Goal: Navigation & Orientation: Find specific page/section

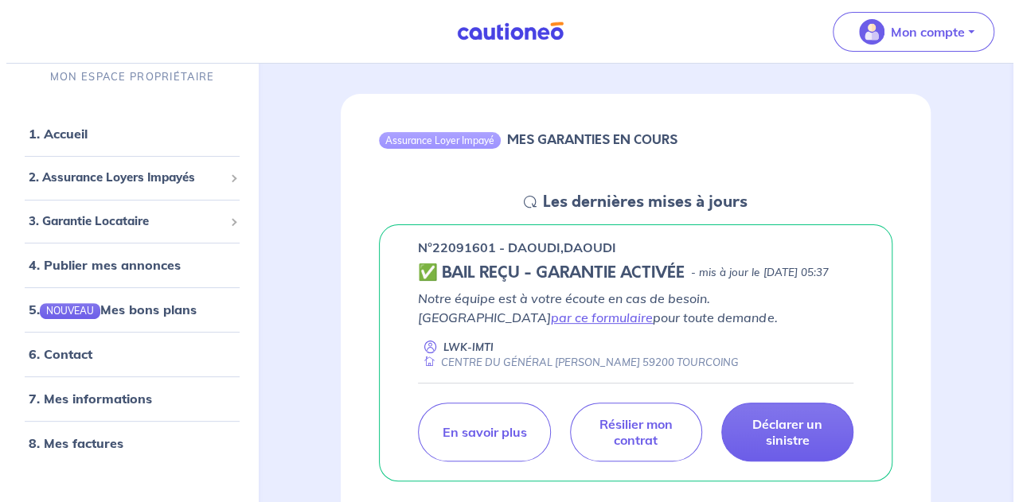
scroll to position [159, 0]
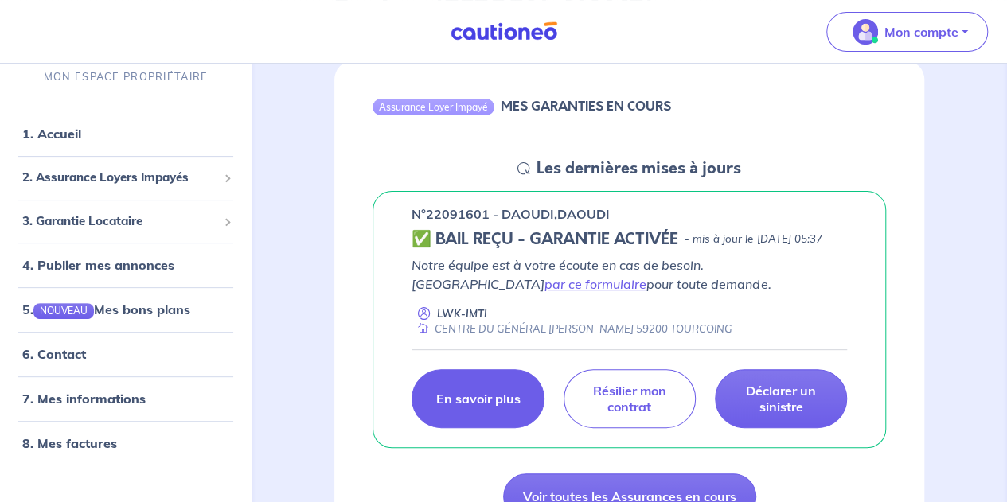
click at [486, 426] on link "En savoir plus" at bounding box center [478, 398] width 132 height 59
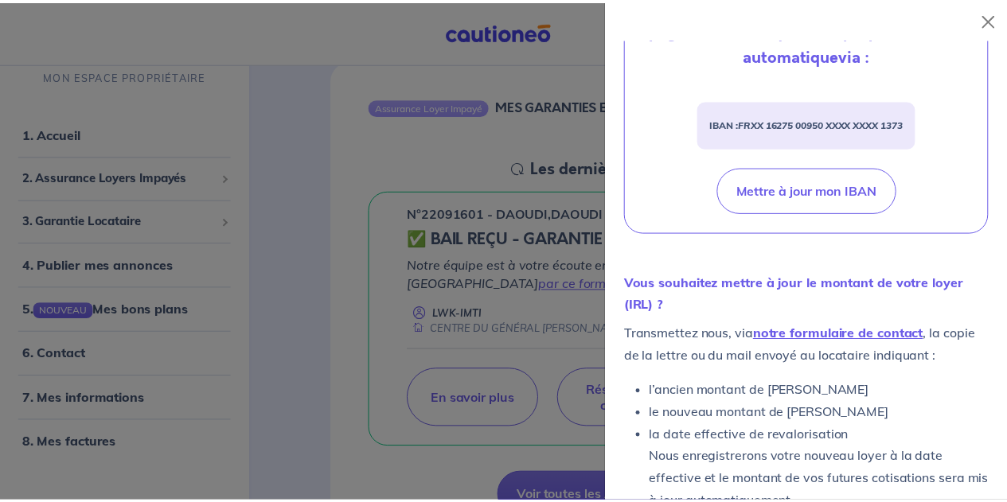
scroll to position [654, 0]
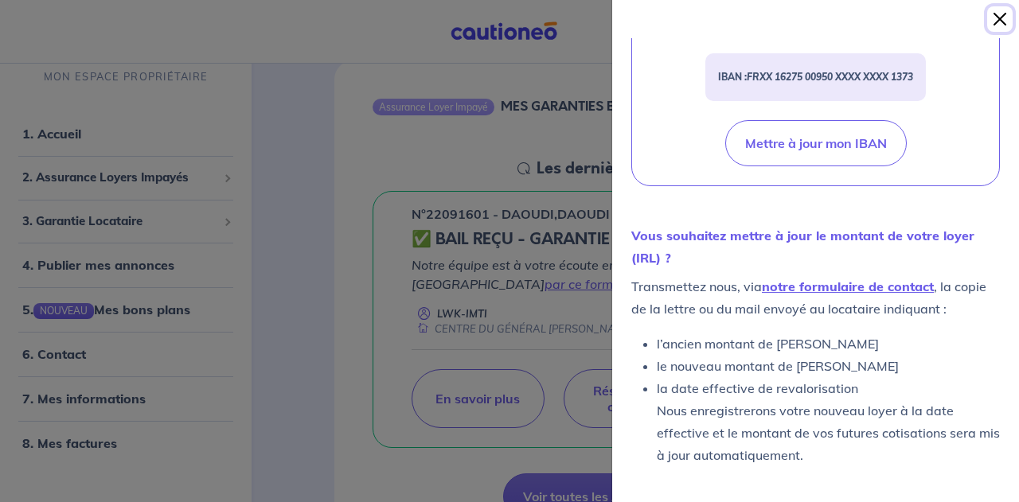
click at [1005, 13] on button "Close" at bounding box center [999, 18] width 25 height 25
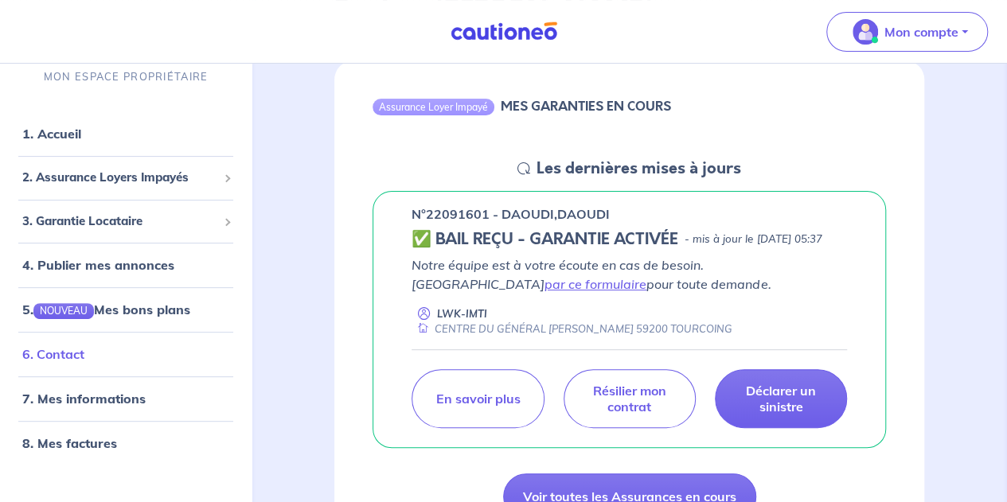
click at [84, 350] on link "6. Contact" at bounding box center [53, 354] width 62 height 16
click at [122, 272] on link "4. Publier mes annonces" at bounding box center [95, 265] width 147 height 16
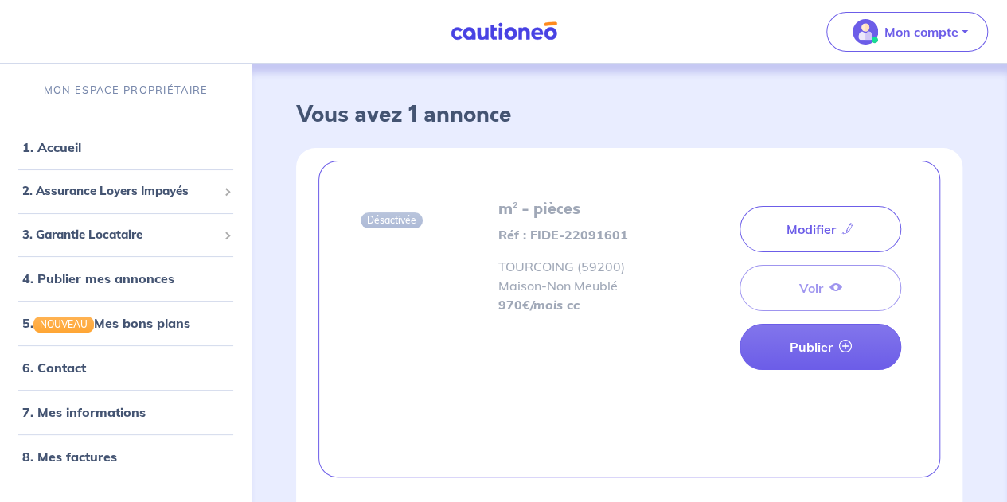
click at [837, 276] on div "Modifier Voir Publier" at bounding box center [821, 288] width 162 height 177
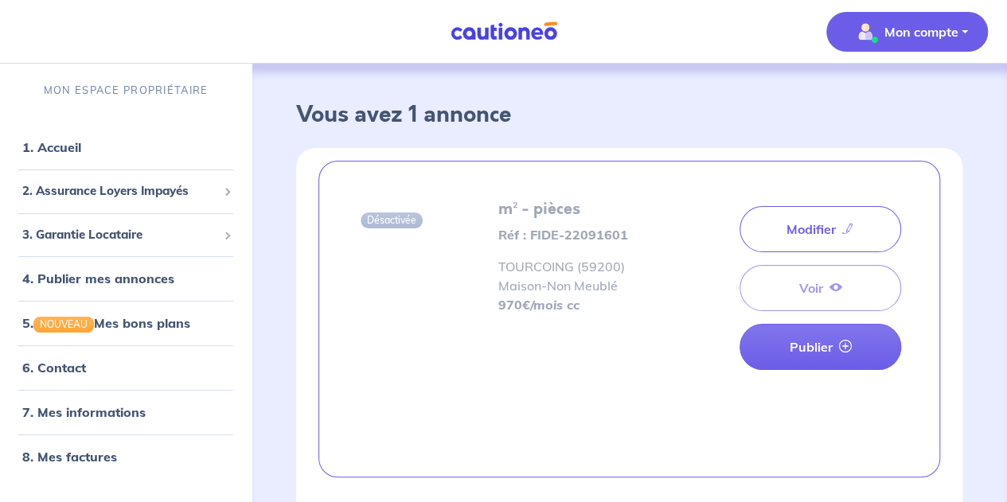
click at [923, 41] on span "Mon compte" at bounding box center [902, 31] width 112 height 25
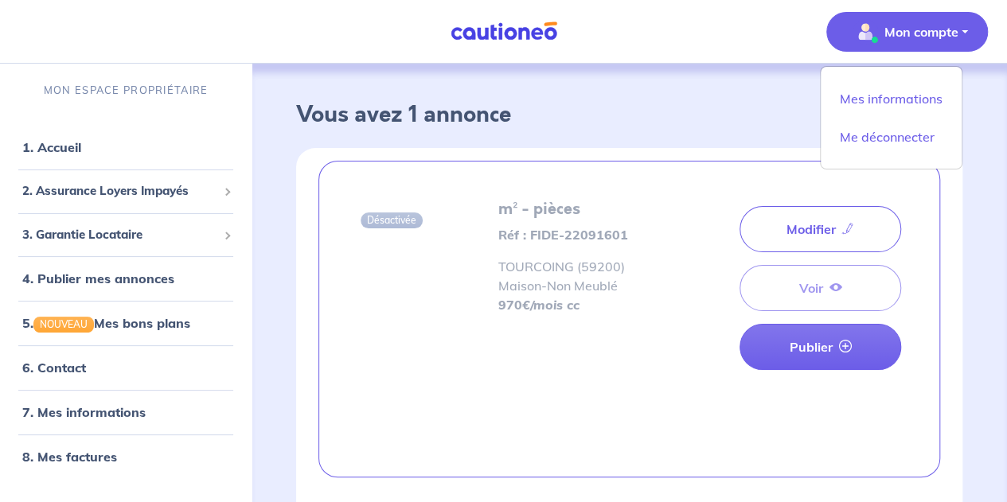
click at [922, 41] on span "Mon compte" at bounding box center [902, 31] width 112 height 25
